Goal: Navigation & Orientation: Understand site structure

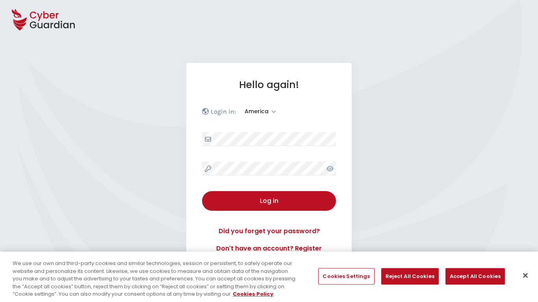
select select "America"
select select "English"
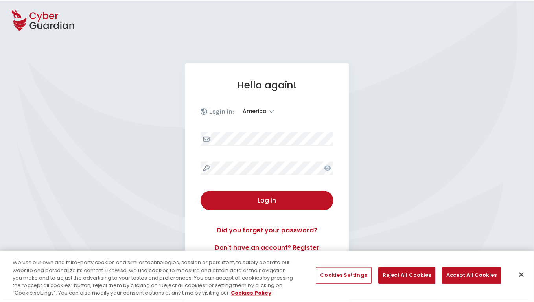
scroll to position [103, 0]
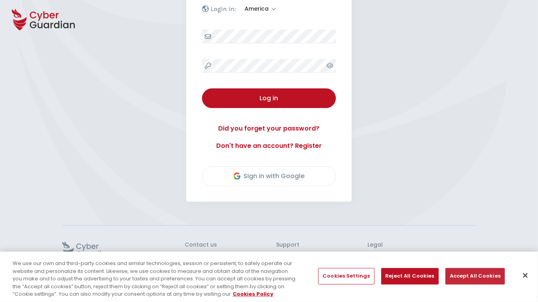
click at [472, 276] on button "Accept All Cookies" at bounding box center [474, 276] width 59 height 17
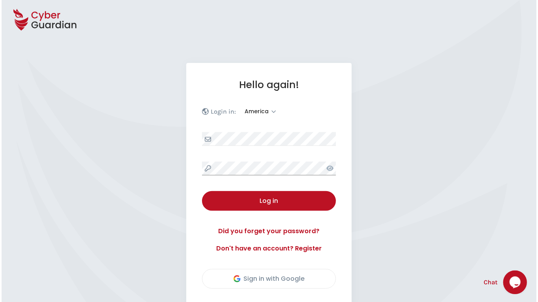
scroll to position [109, 0]
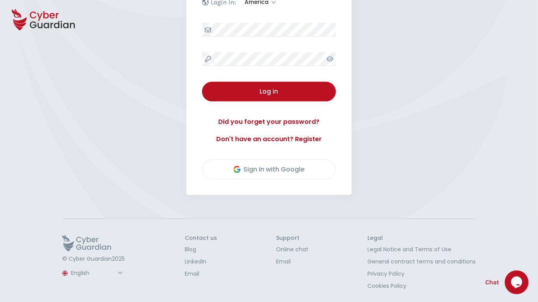
click at [202, 82] on button "Log in" at bounding box center [269, 92] width 134 height 20
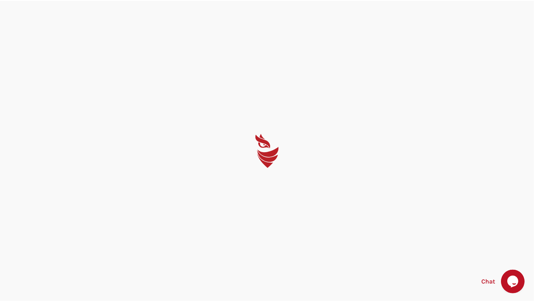
scroll to position [0, 0]
select select "English"
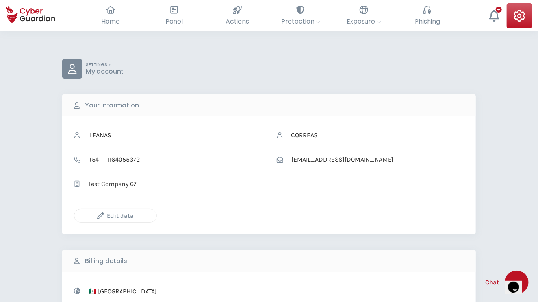
click at [100, 216] on icon "button" at bounding box center [100, 216] width 7 height 7
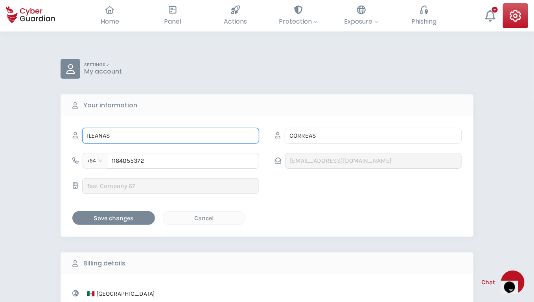
click at [171, 135] on input "ILEANAS" at bounding box center [170, 136] width 177 height 16
type input "Bette"
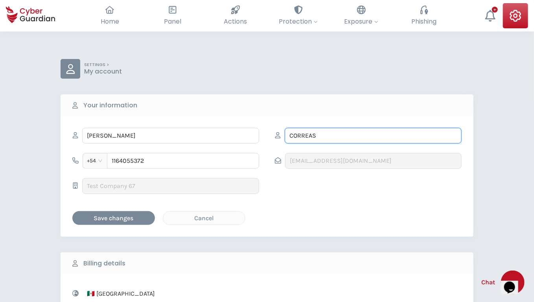
click at [374, 135] on input "CORREAS" at bounding box center [373, 136] width 177 height 16
type input "Gutkowski"
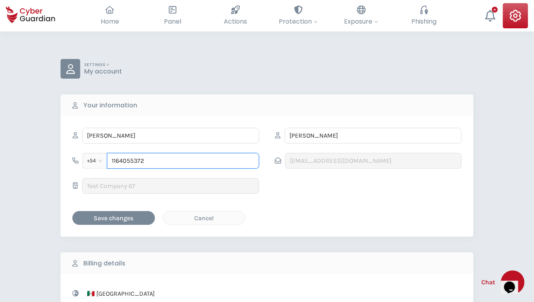
click at [183, 161] on input "1164055372" at bounding box center [183, 161] width 152 height 16
type input "036518200"
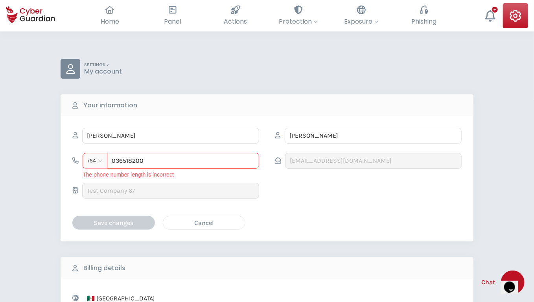
click at [204, 222] on div "Cancel" at bounding box center [204, 223] width 70 height 10
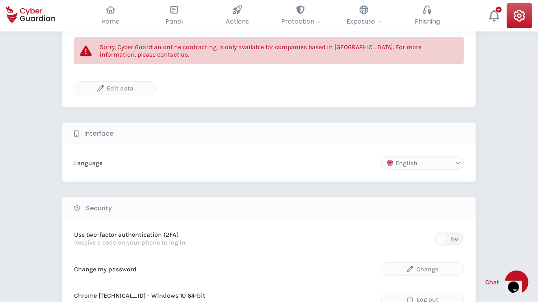
scroll to position [513, 0]
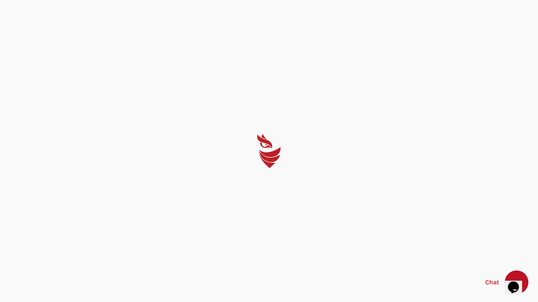
select select "English"
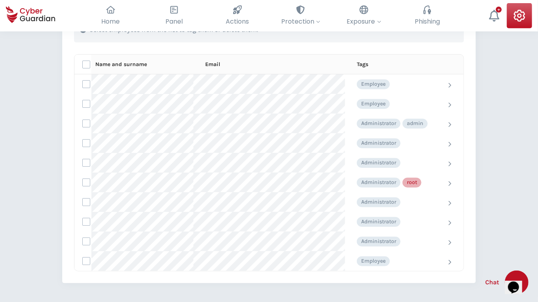
scroll to position [307, 0]
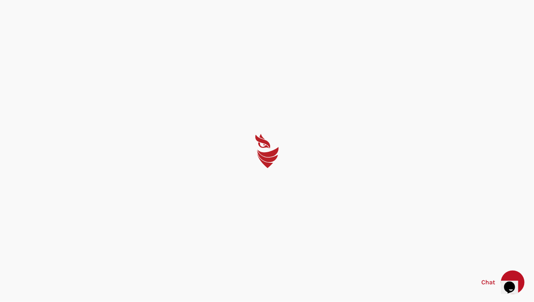
select select "English"
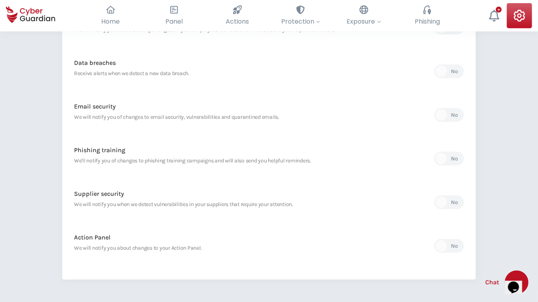
scroll to position [325, 0]
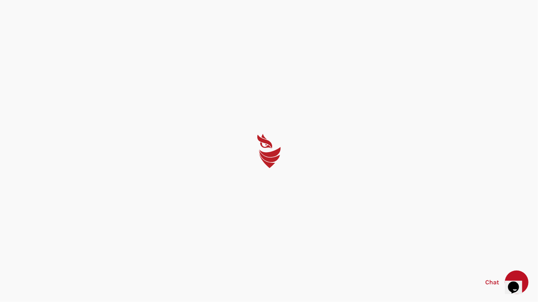
select select "English"
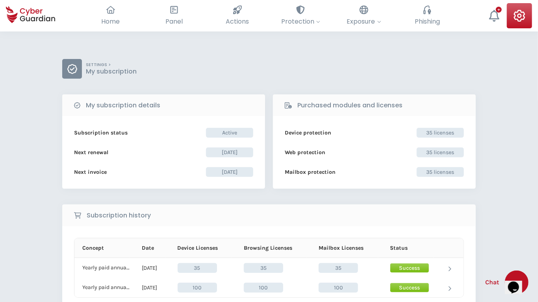
scroll to position [130, 0]
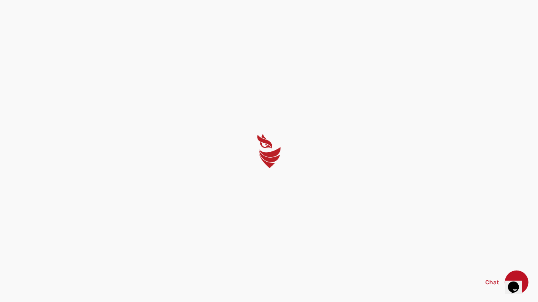
select select "English"
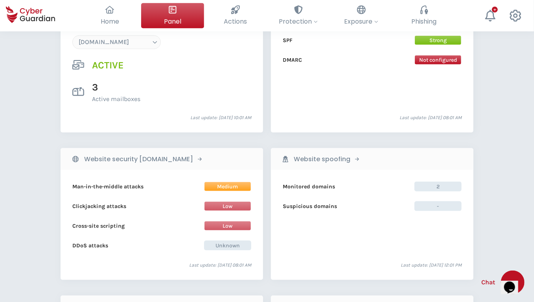
scroll to position [769, 0]
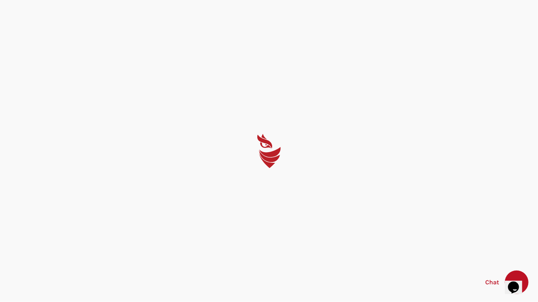
select select "English"
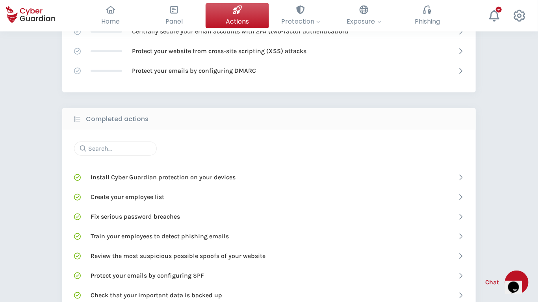
scroll to position [455, 0]
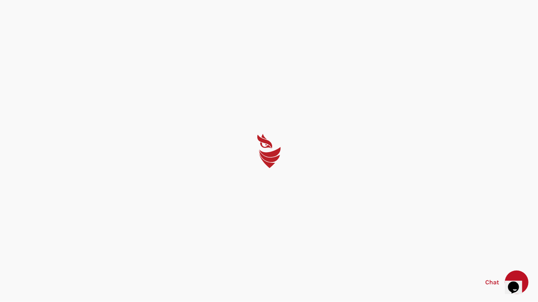
select select "English"
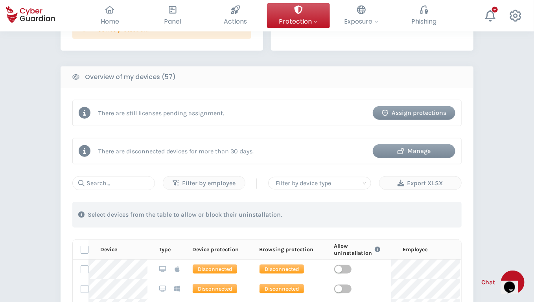
scroll to position [652, 0]
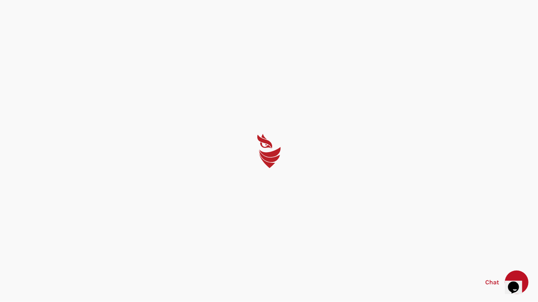
select select "English"
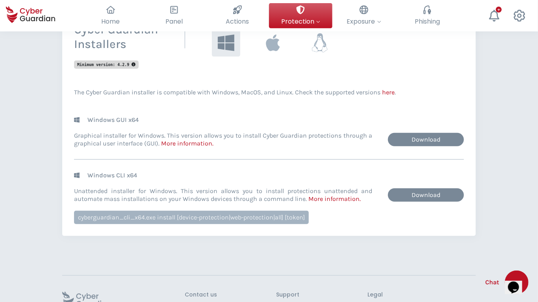
scroll to position [236, 0]
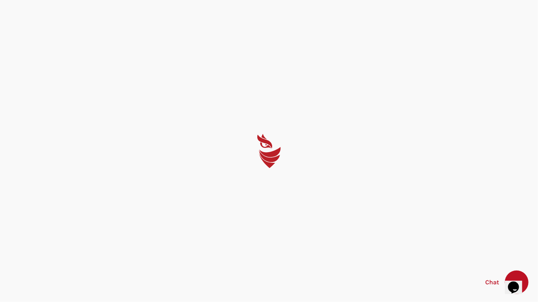
select select "English"
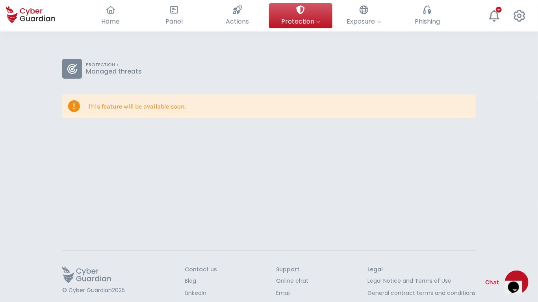
scroll to position [31, 0]
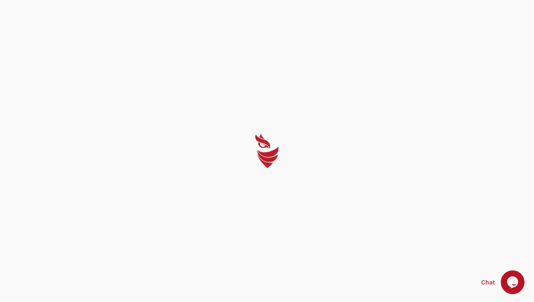
select select "English"
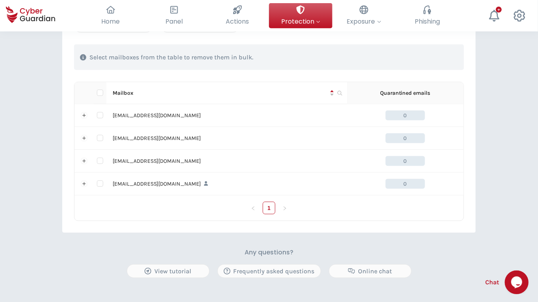
scroll to position [298, 0]
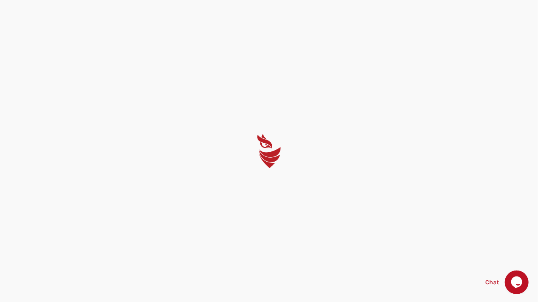
select select "English"
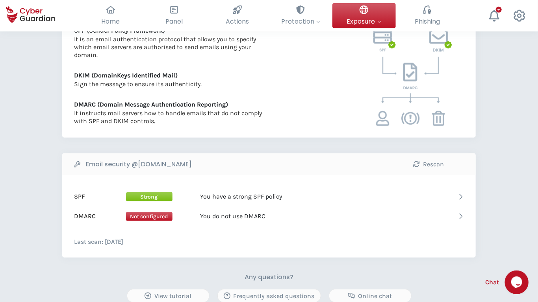
scroll to position [334, 0]
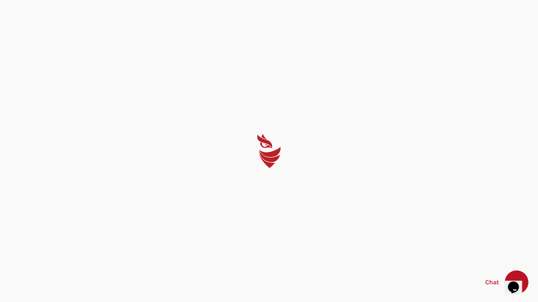
select select "English"
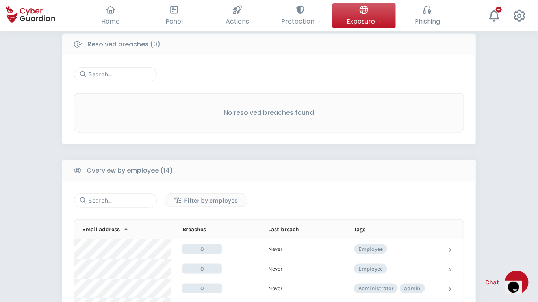
scroll to position [621, 0]
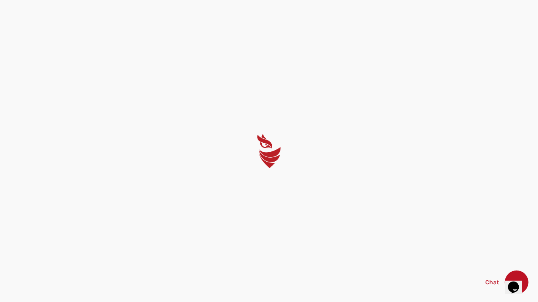
select select "English"
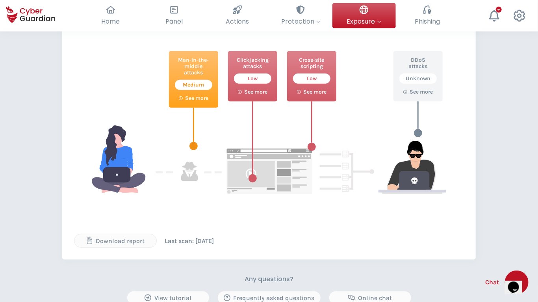
scroll to position [340, 0]
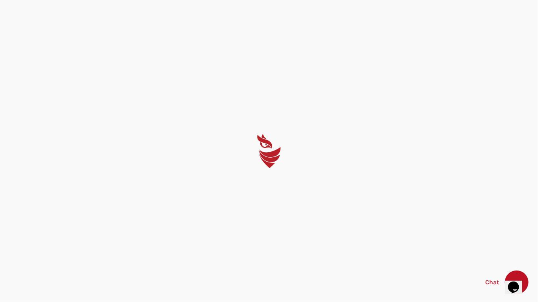
select select "English"
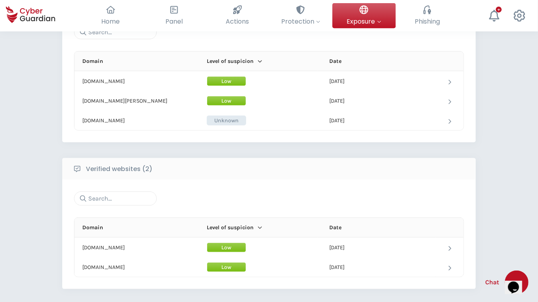
scroll to position [383, 0]
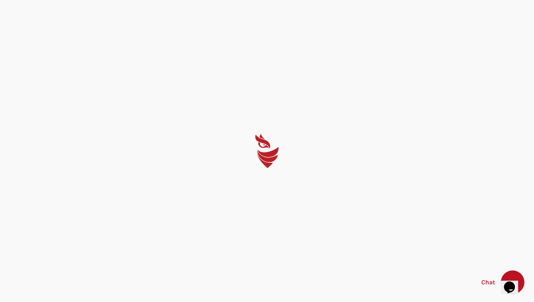
select select "English"
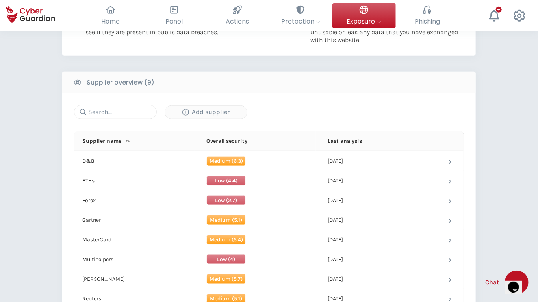
scroll to position [460, 0]
